Goal: Find specific page/section: Find specific page/section

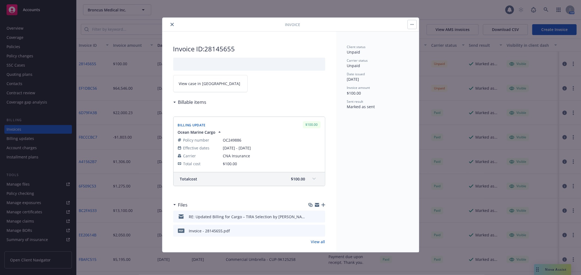
click at [174, 24] on button "close" at bounding box center [172, 24] width 7 height 7
